Goal: Task Accomplishment & Management: Use online tool/utility

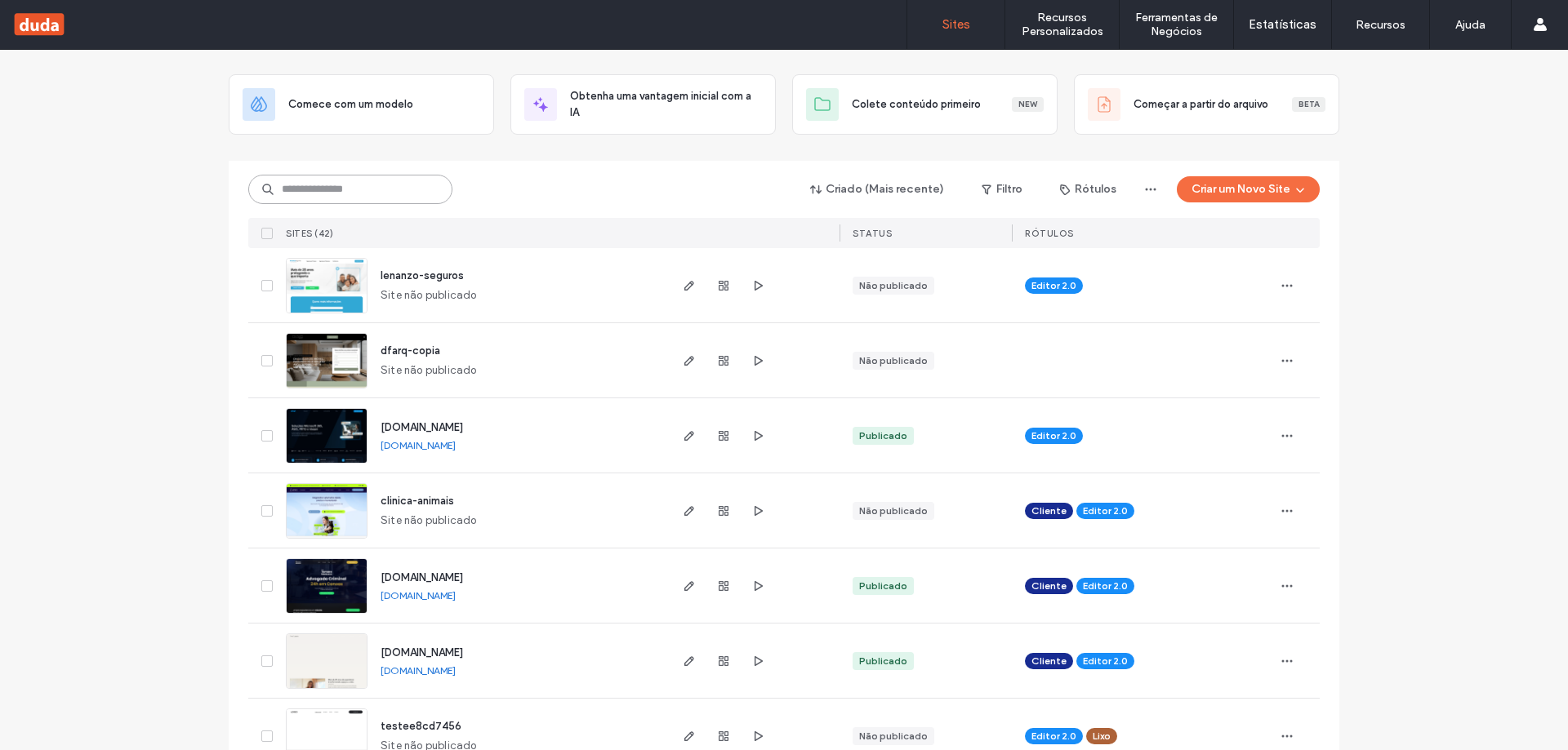
click at [409, 187] on input at bounding box center [350, 190] width 205 height 30
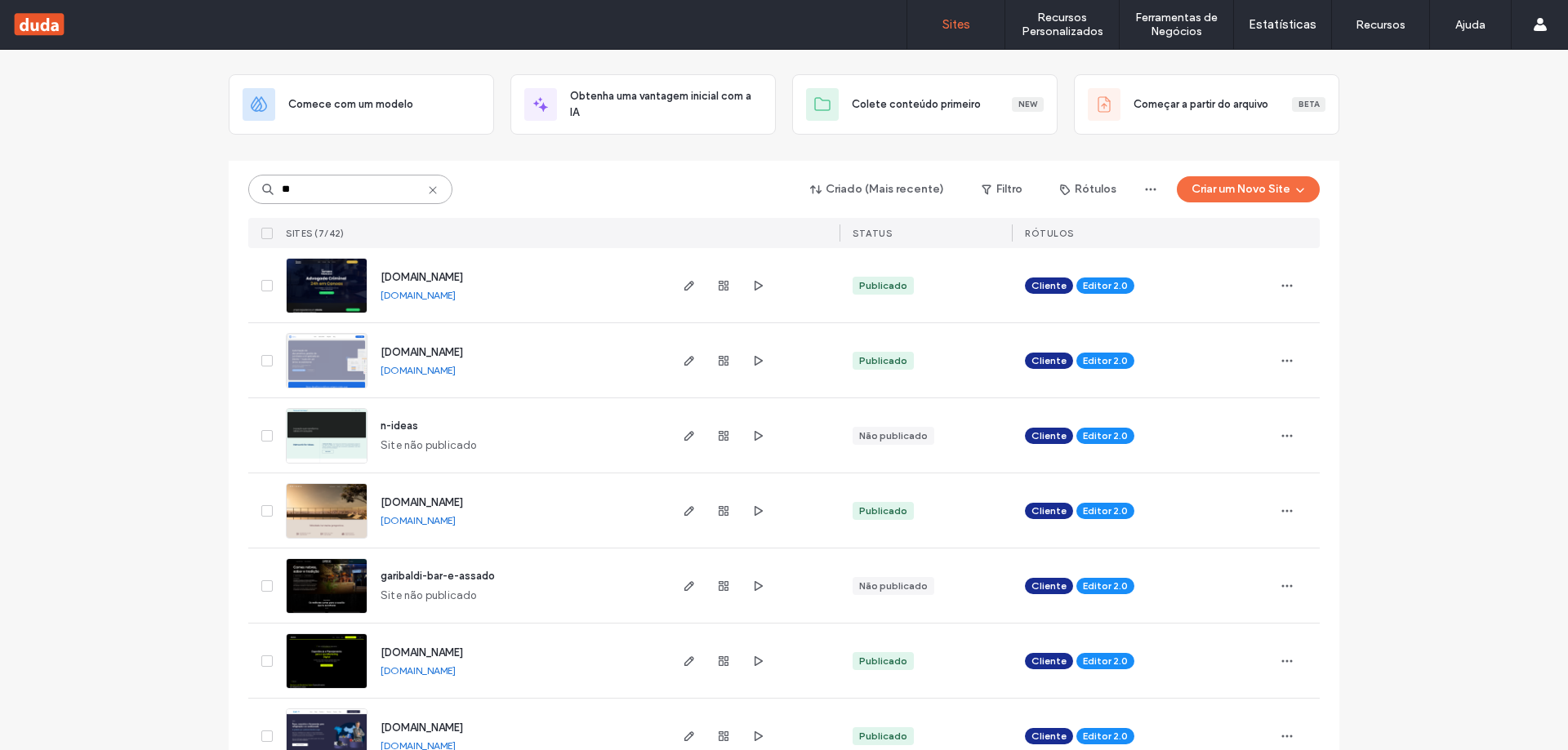
type input "**"
click at [456, 676] on link "[DOMAIN_NAME]" at bounding box center [418, 671] width 75 height 12
click at [683, 656] on icon "button" at bounding box center [689, 661] width 13 height 13
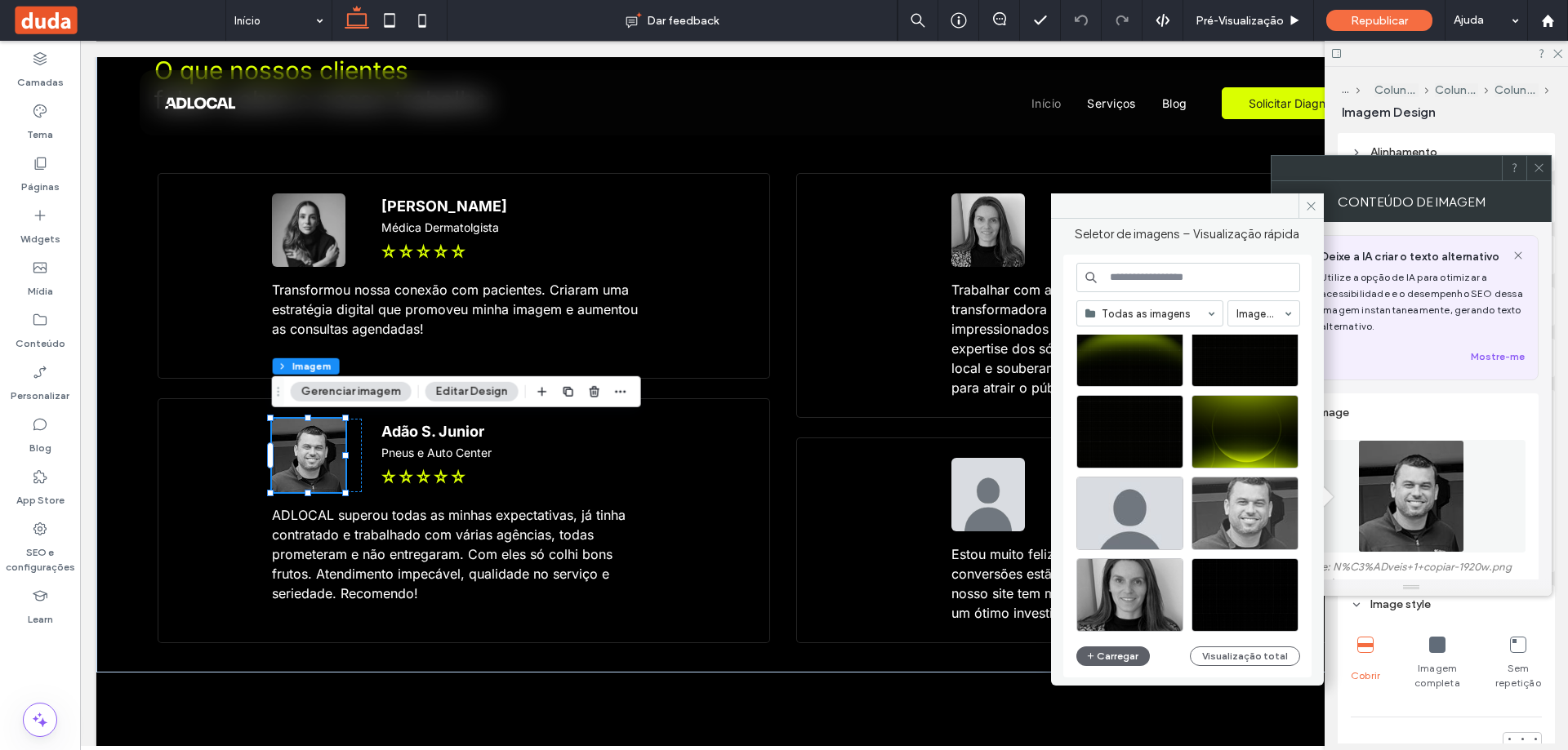
scroll to position [3164, 0]
click at [1292, 540] on div at bounding box center [1287, 540] width 21 height 13
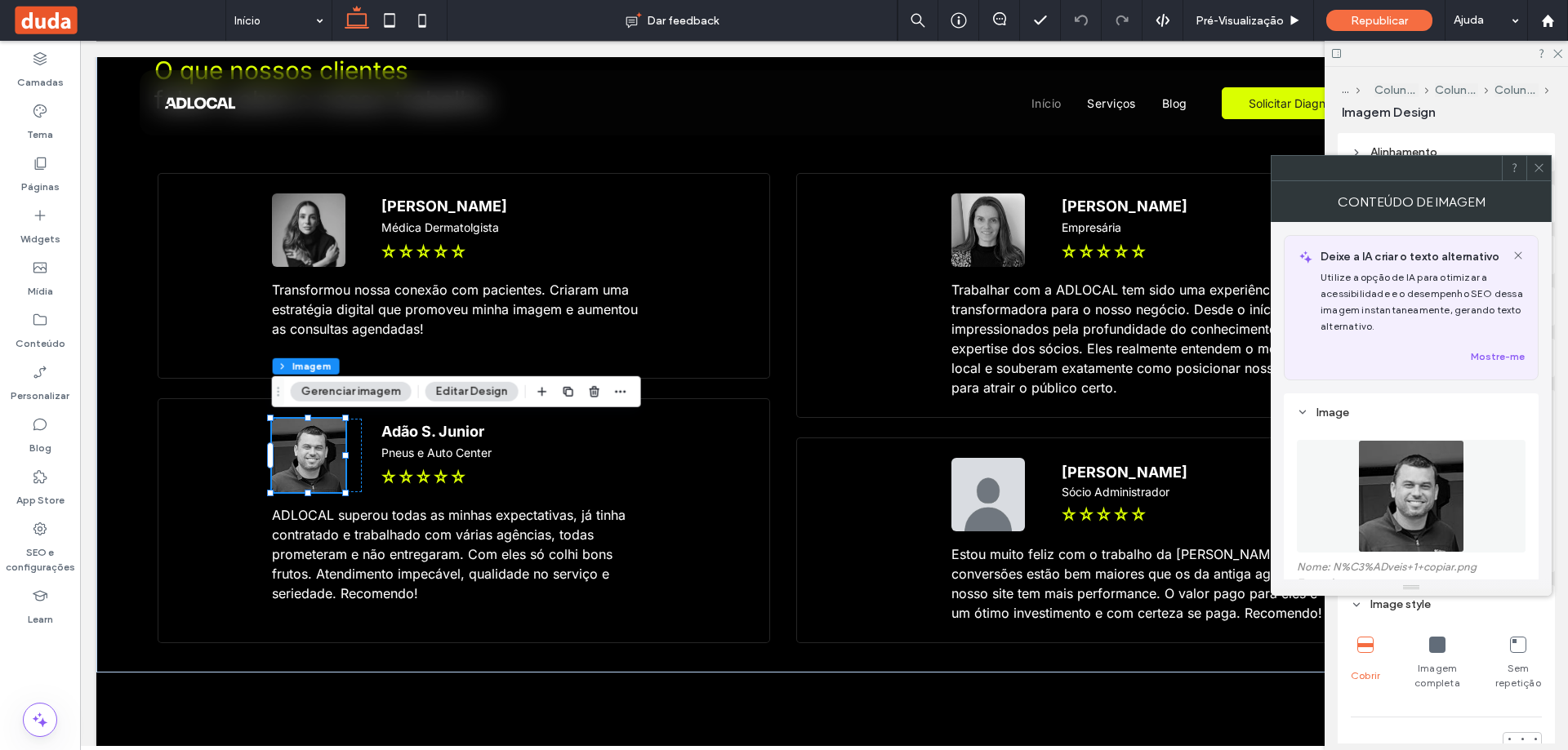
scroll to position [0, 0]
